Goal: Transaction & Acquisition: Purchase product/service

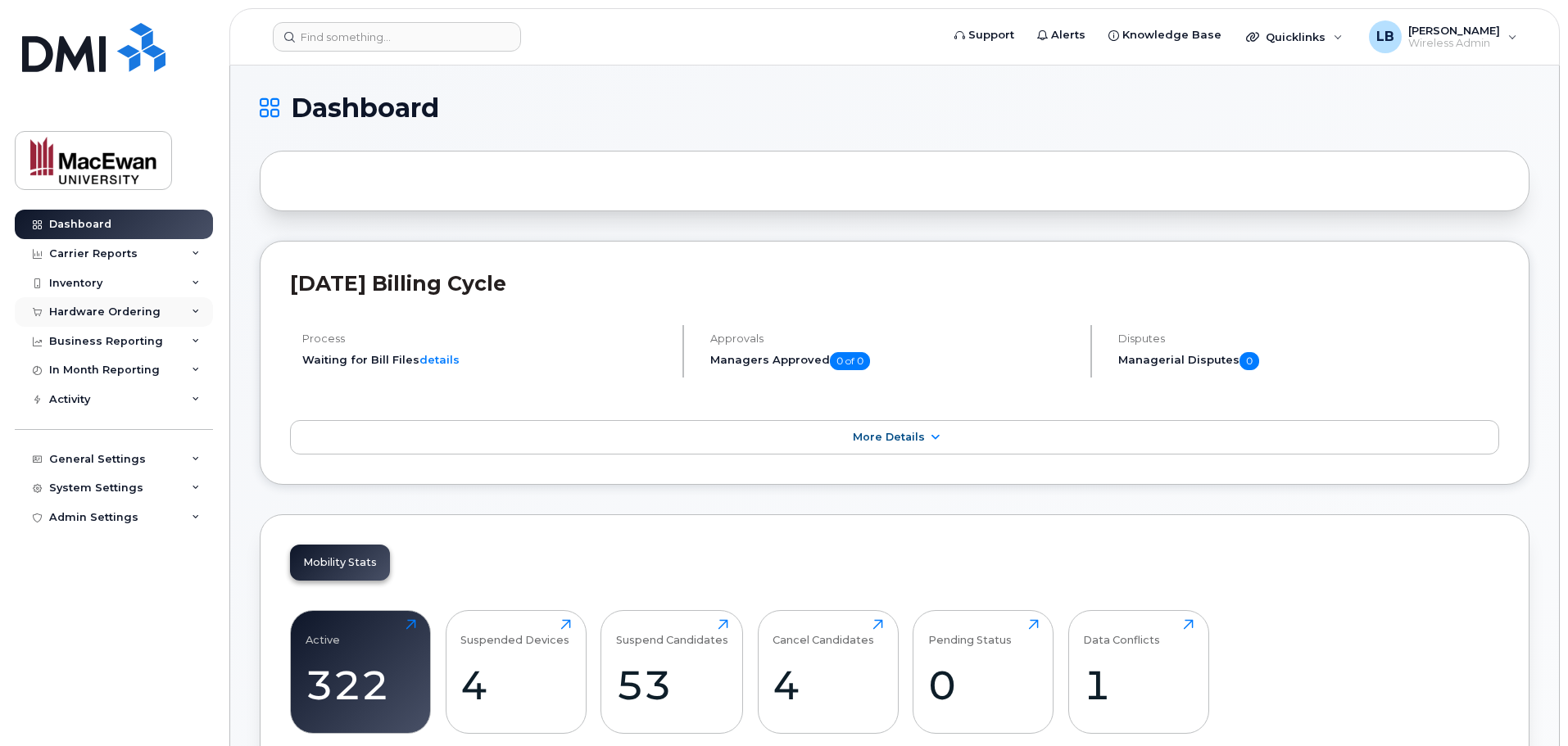
click at [98, 309] on div "Hardware Ordering" at bounding box center [105, 312] width 112 height 13
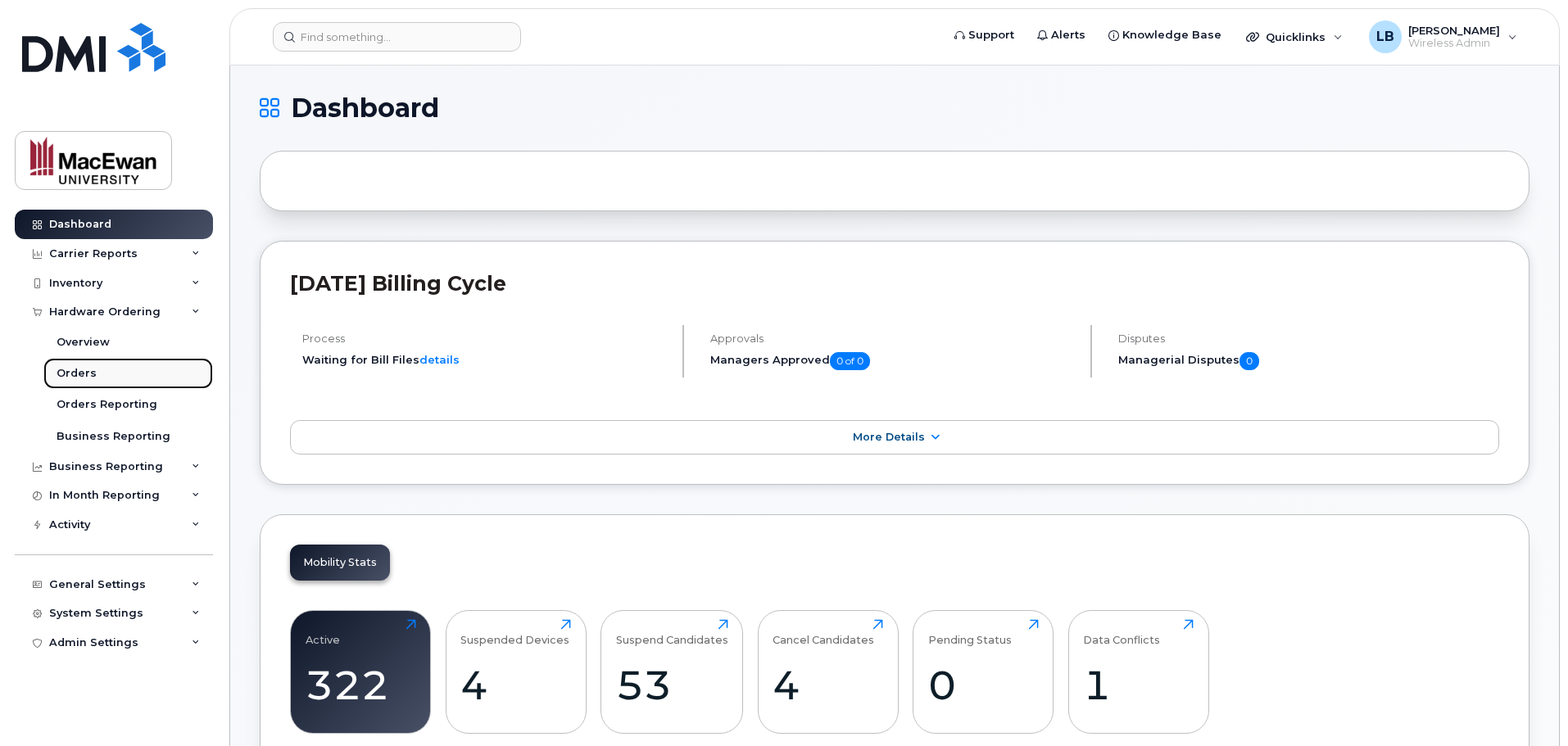
click at [83, 370] on div "Orders" at bounding box center [77, 373] width 40 height 15
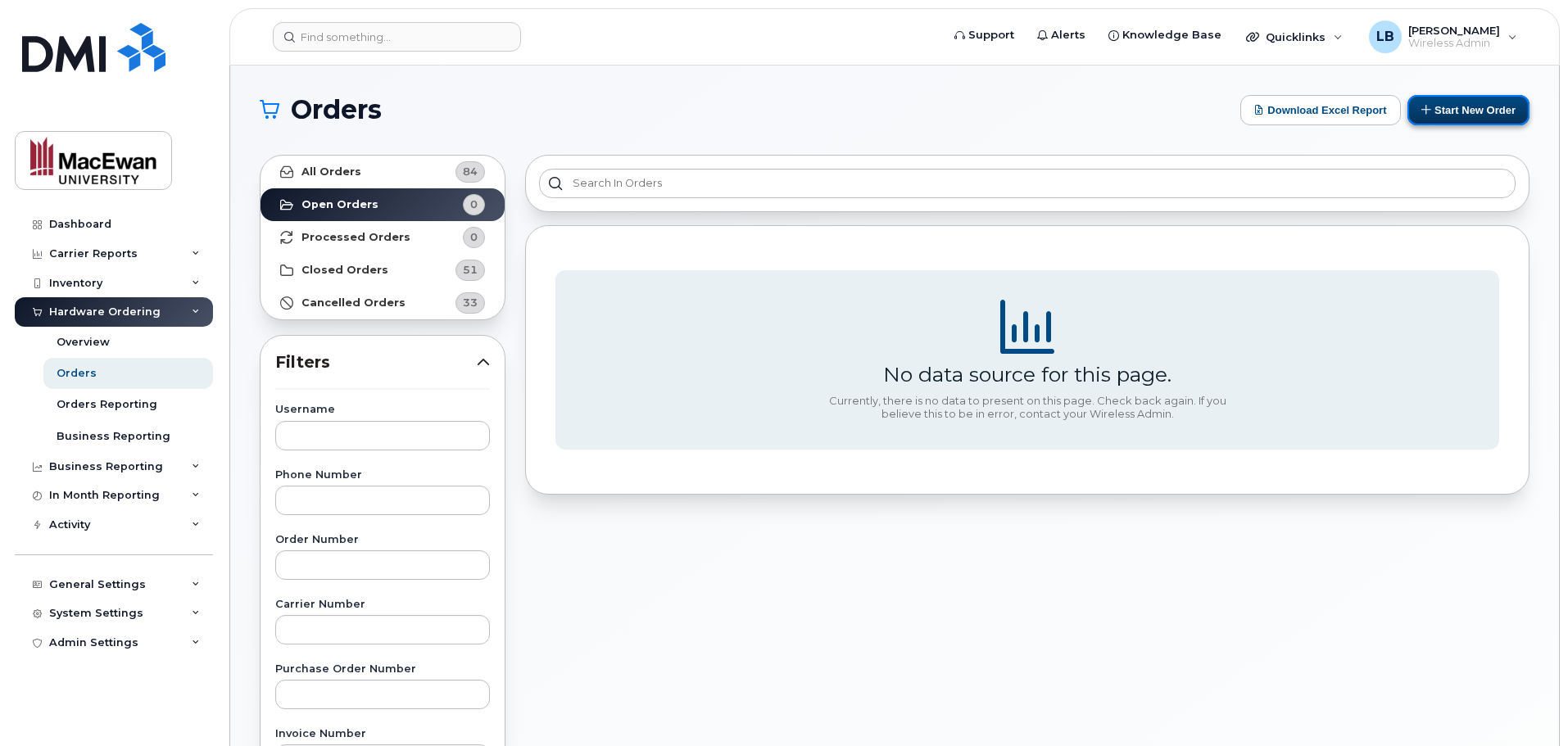
click at [1476, 109] on button "Start New Order" at bounding box center [1468, 110] width 122 height 30
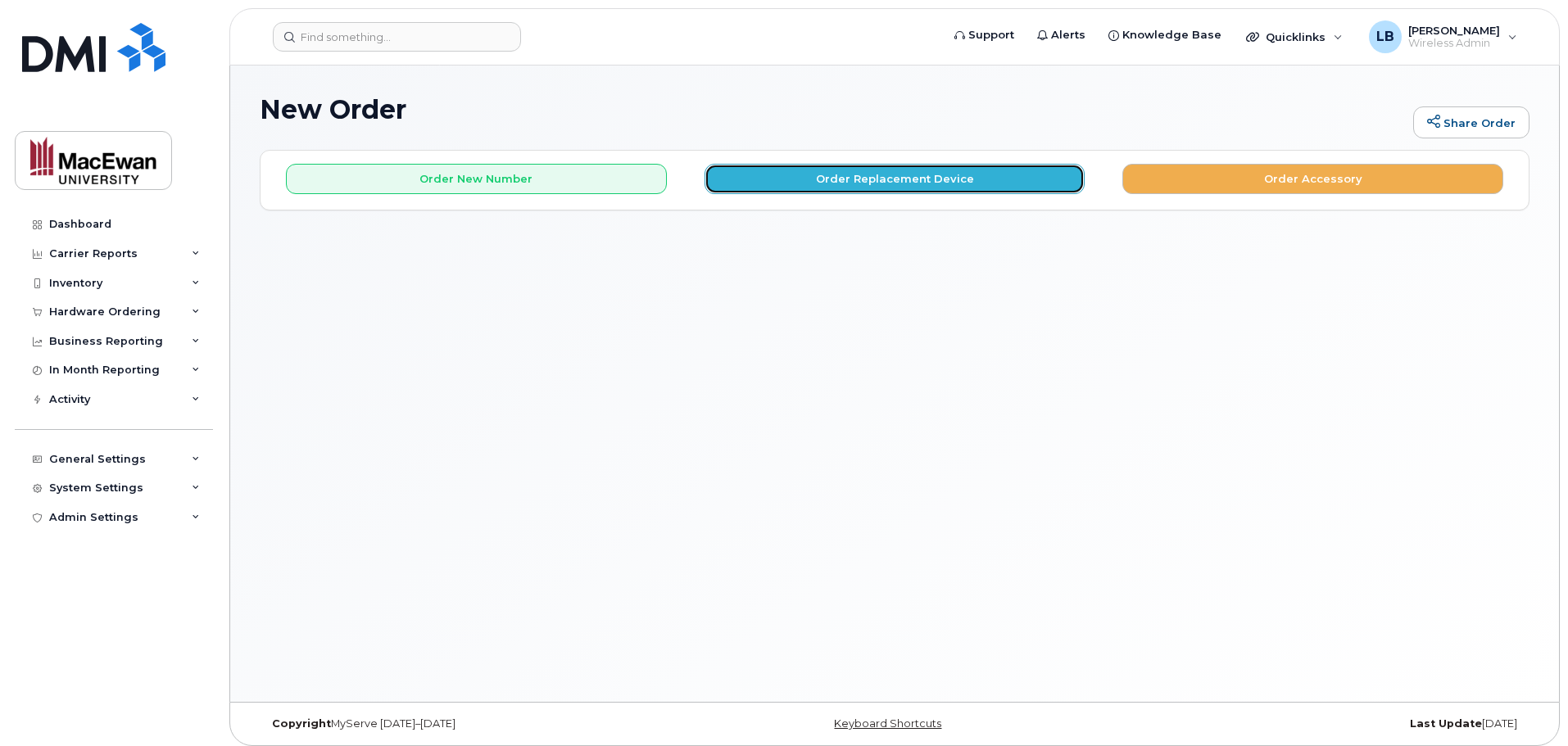
click at [873, 181] on button "Order Replacement Device" at bounding box center [895, 178] width 381 height 30
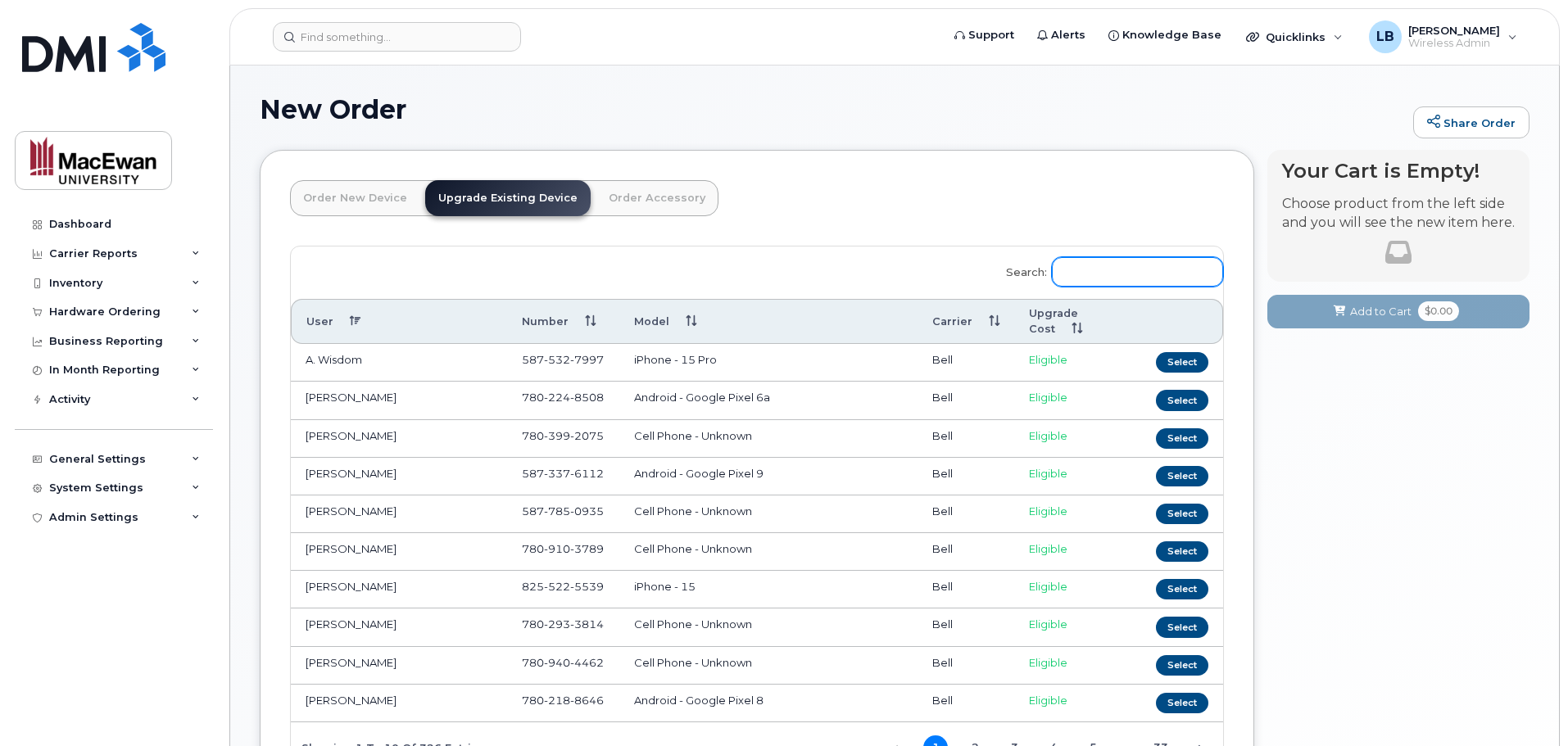
click at [1101, 263] on input "Search:" at bounding box center [1137, 272] width 171 height 29
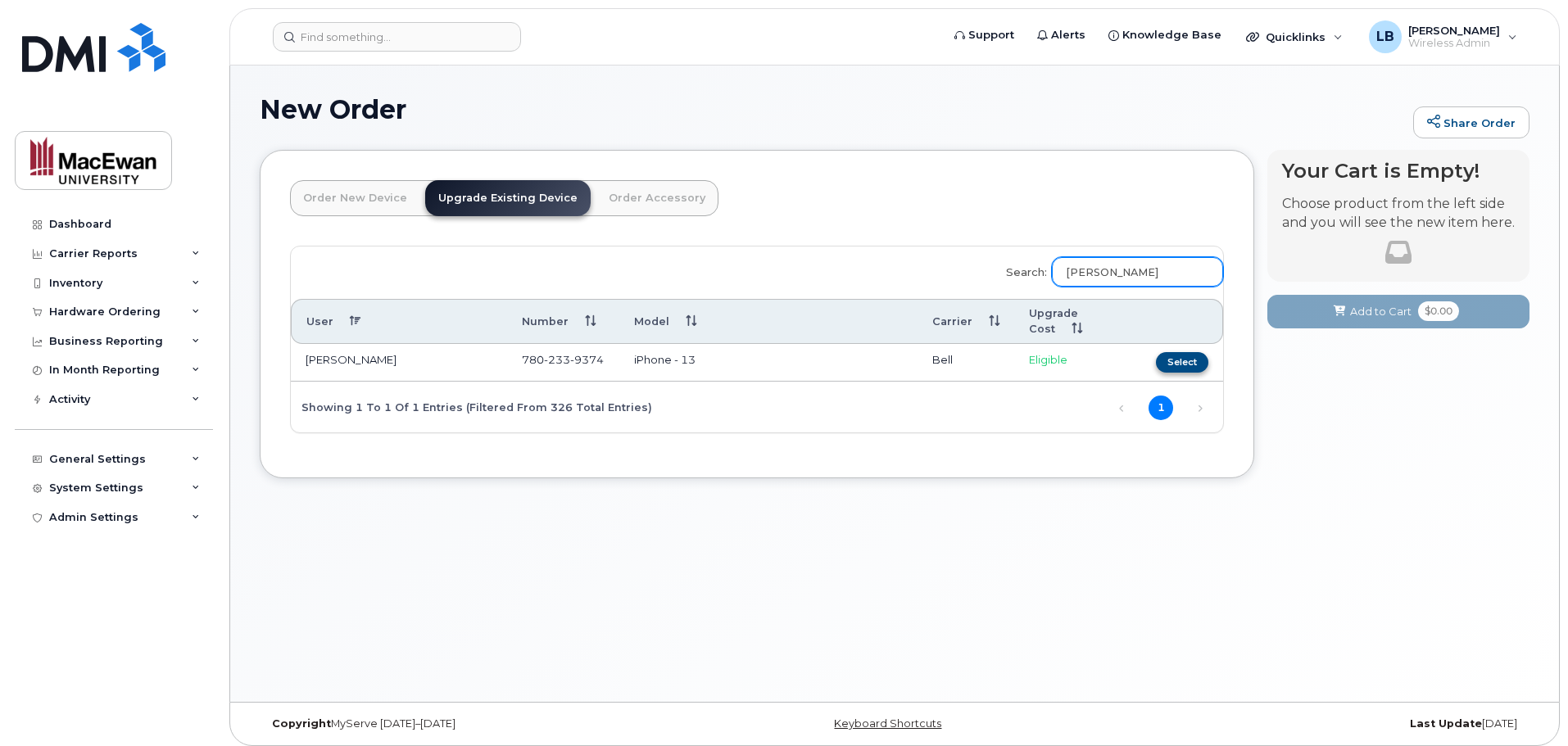
type input "[PERSON_NAME]"
click at [1183, 362] on button "Select" at bounding box center [1182, 362] width 52 height 20
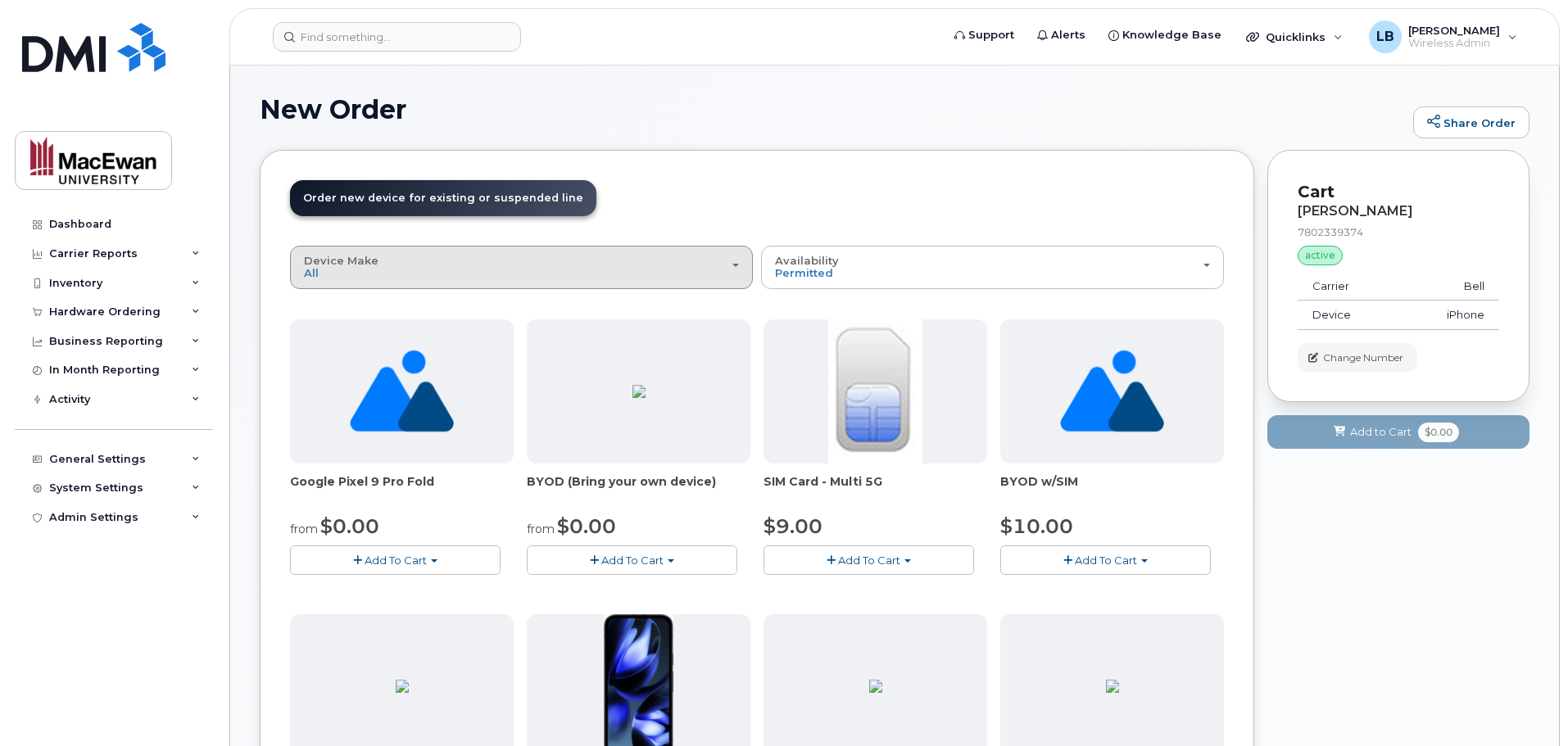
click at [619, 271] on div "Device Make All Android iPhone Unknown" at bounding box center [521, 267] width 435 height 26
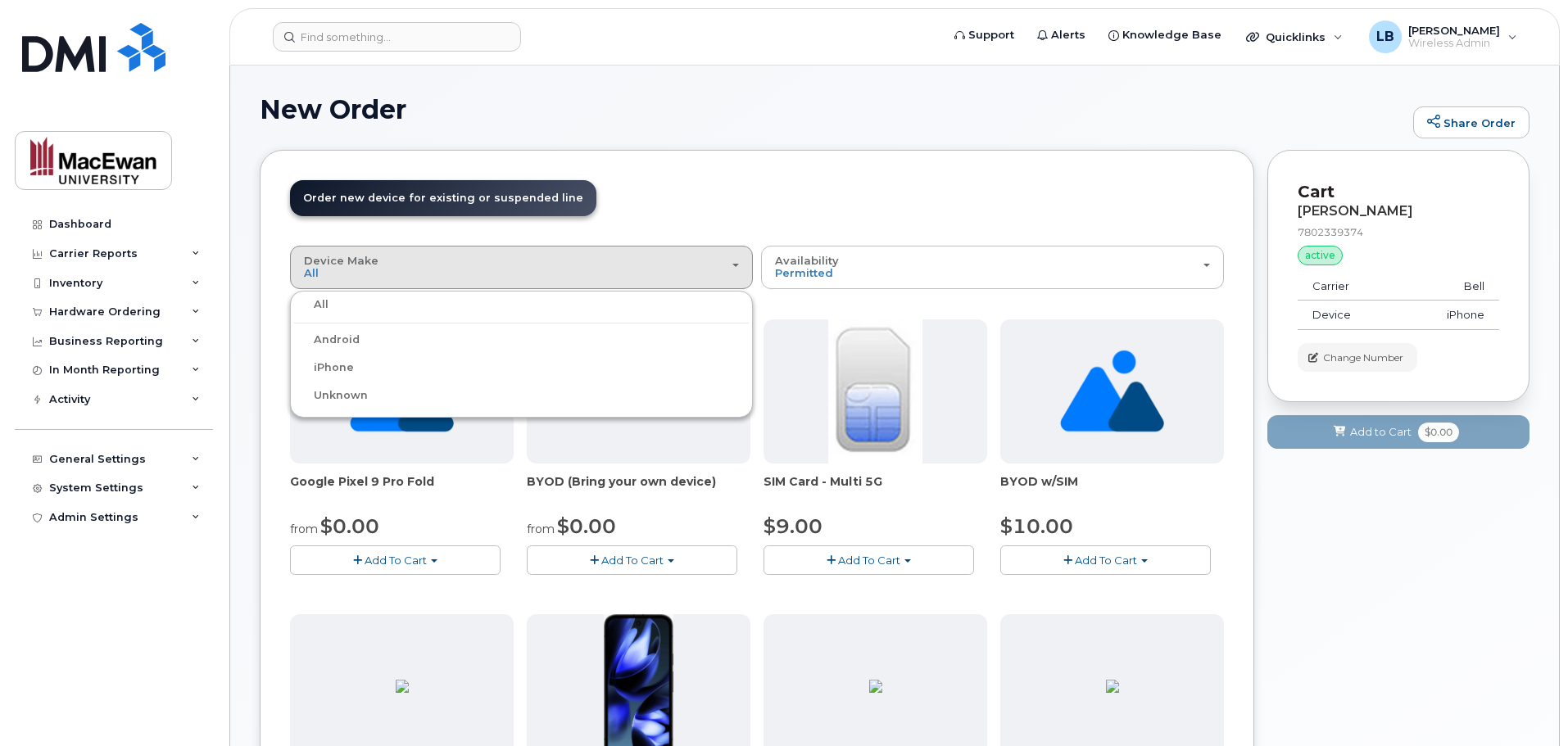
click at [336, 364] on label "iPhone" at bounding box center [323, 367] width 59 height 19
click at [0, 0] on input "iPhone" at bounding box center [0, 0] width 0 height 0
